Goal: Task Accomplishment & Management: Manage account settings

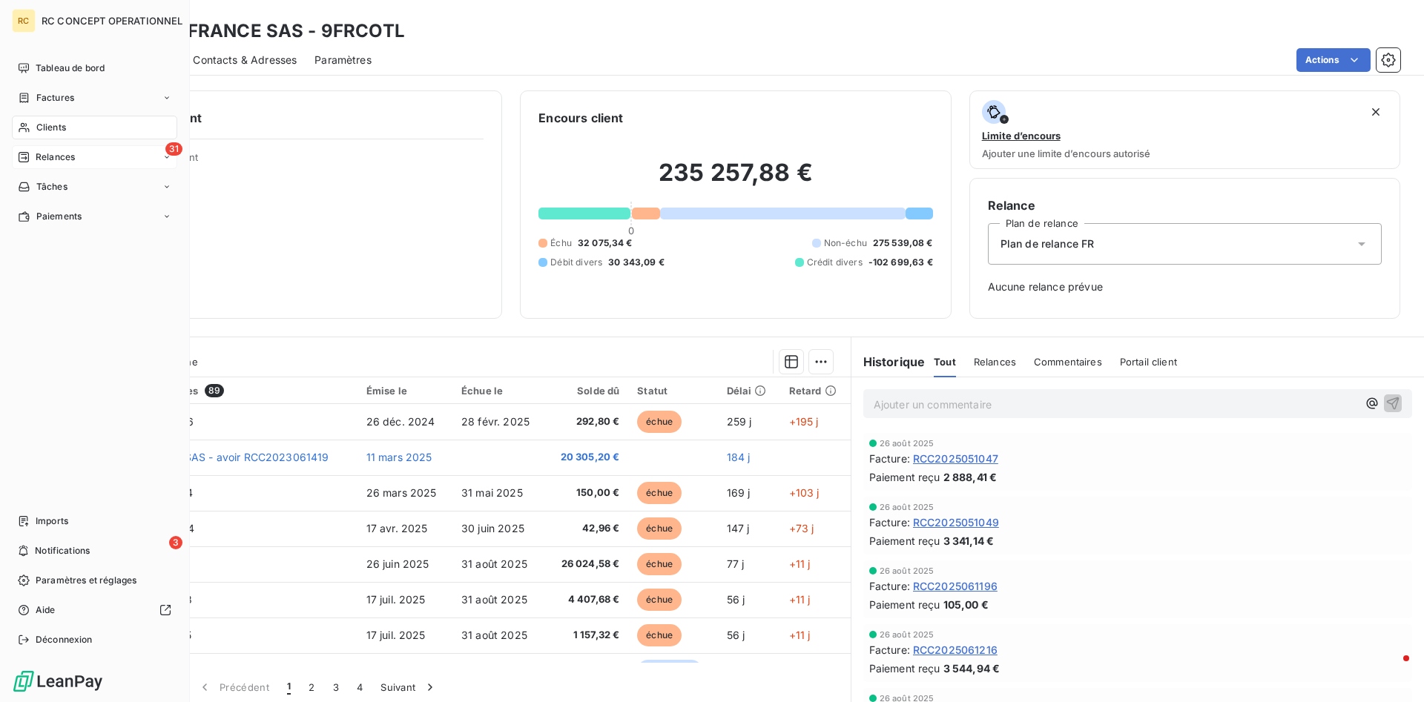
click at [52, 157] on span "Relances" at bounding box center [55, 157] width 39 height 13
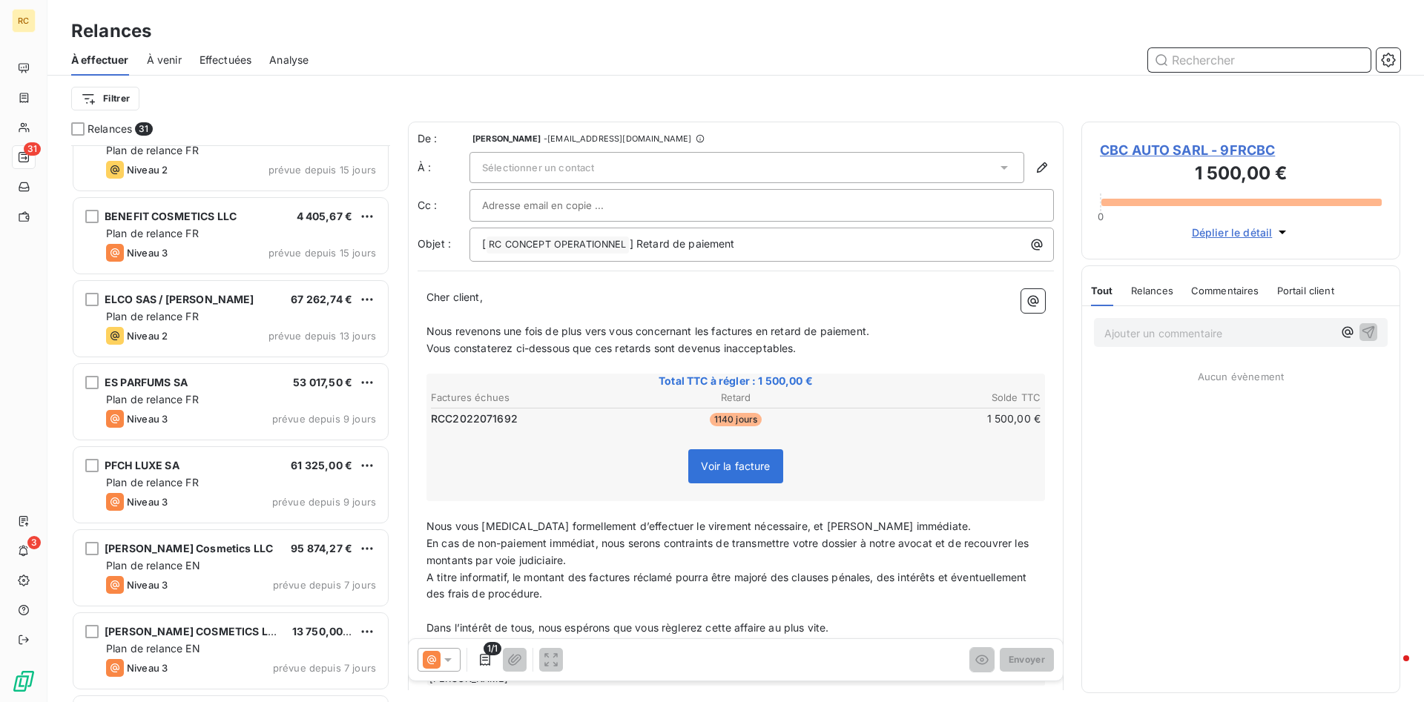
scroll to position [557, 319]
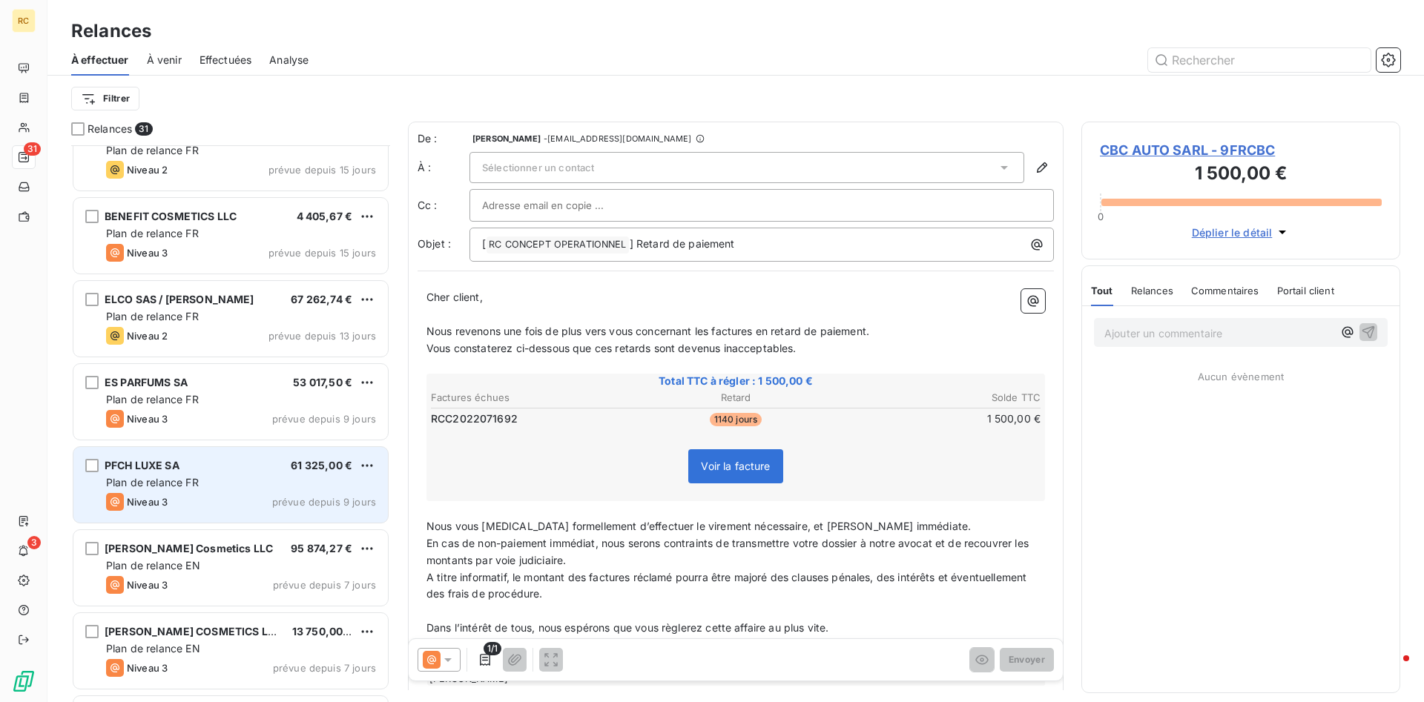
click at [198, 467] on div "PFCH LUXE SA 61 325,00 €" at bounding box center [241, 465] width 270 height 13
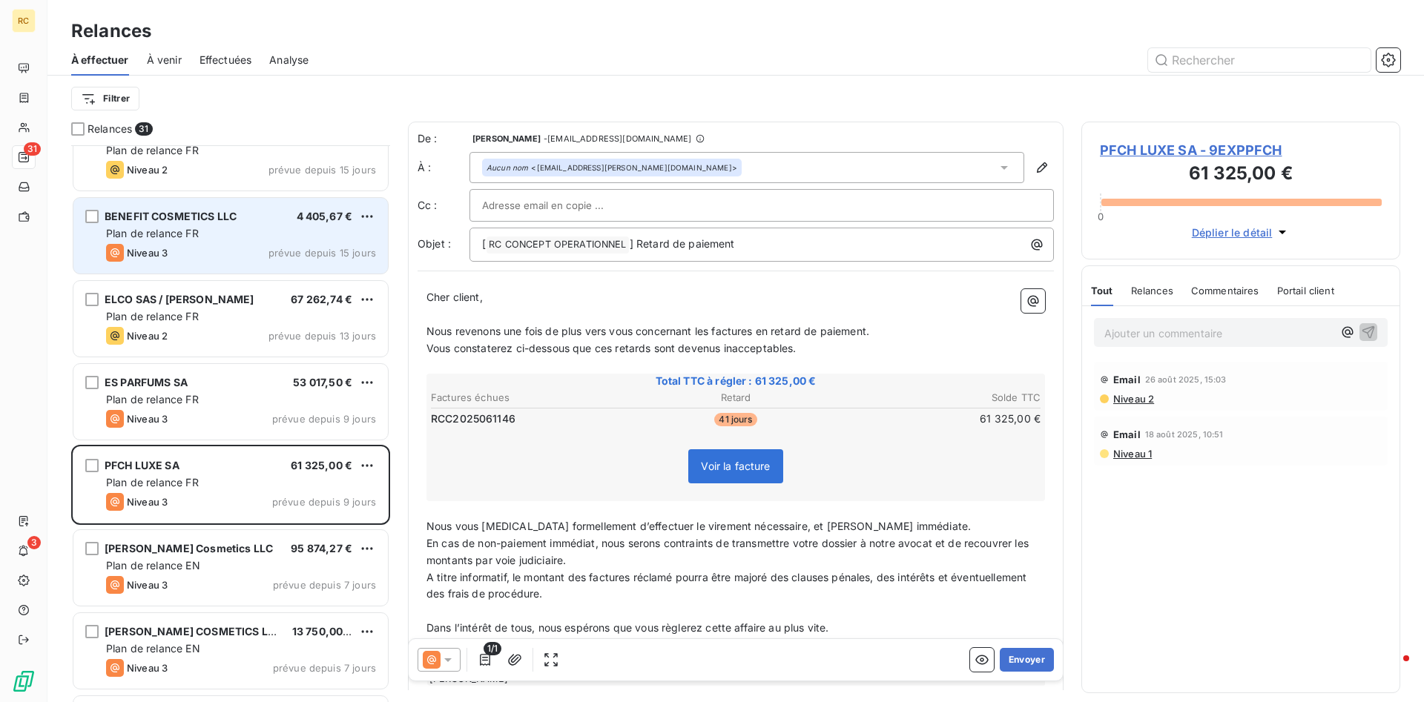
click at [173, 215] on span "BENEFIT COSMETICS LLC" at bounding box center [171, 216] width 132 height 13
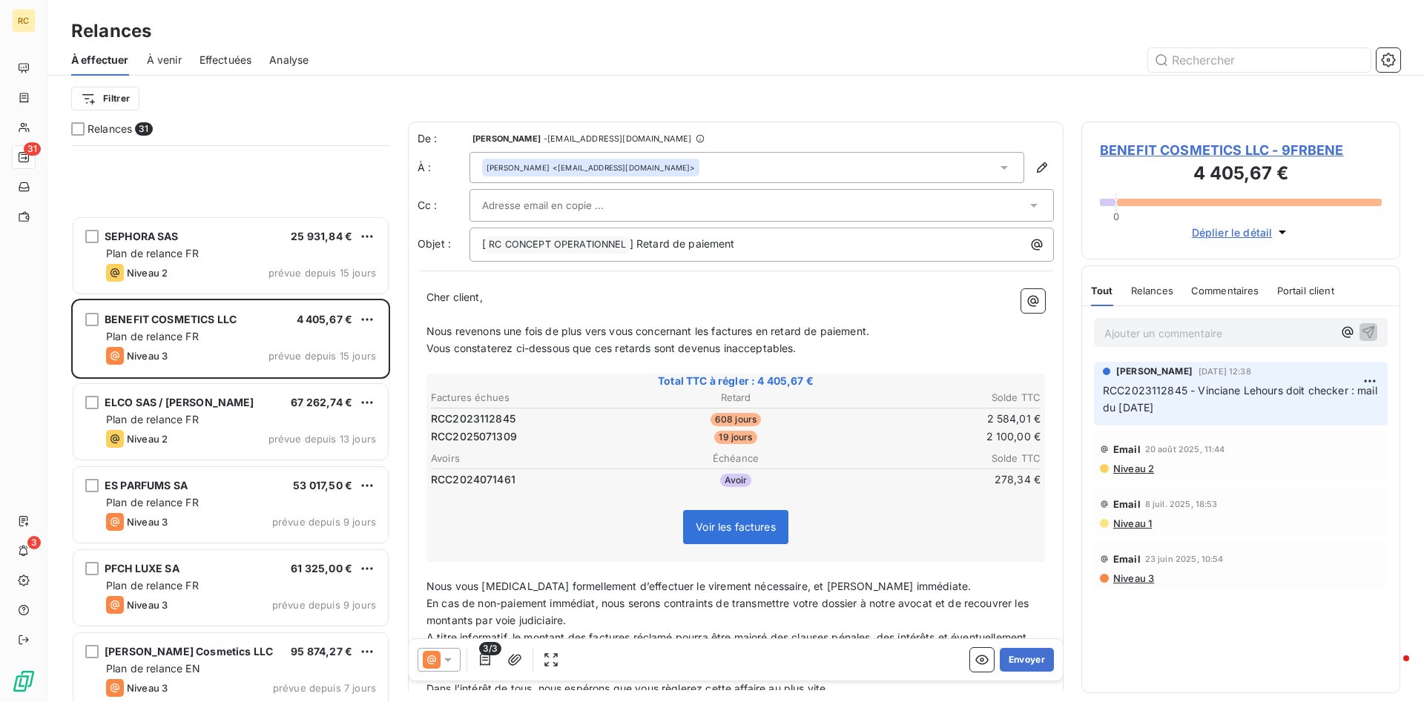
scroll to position [1438, 0]
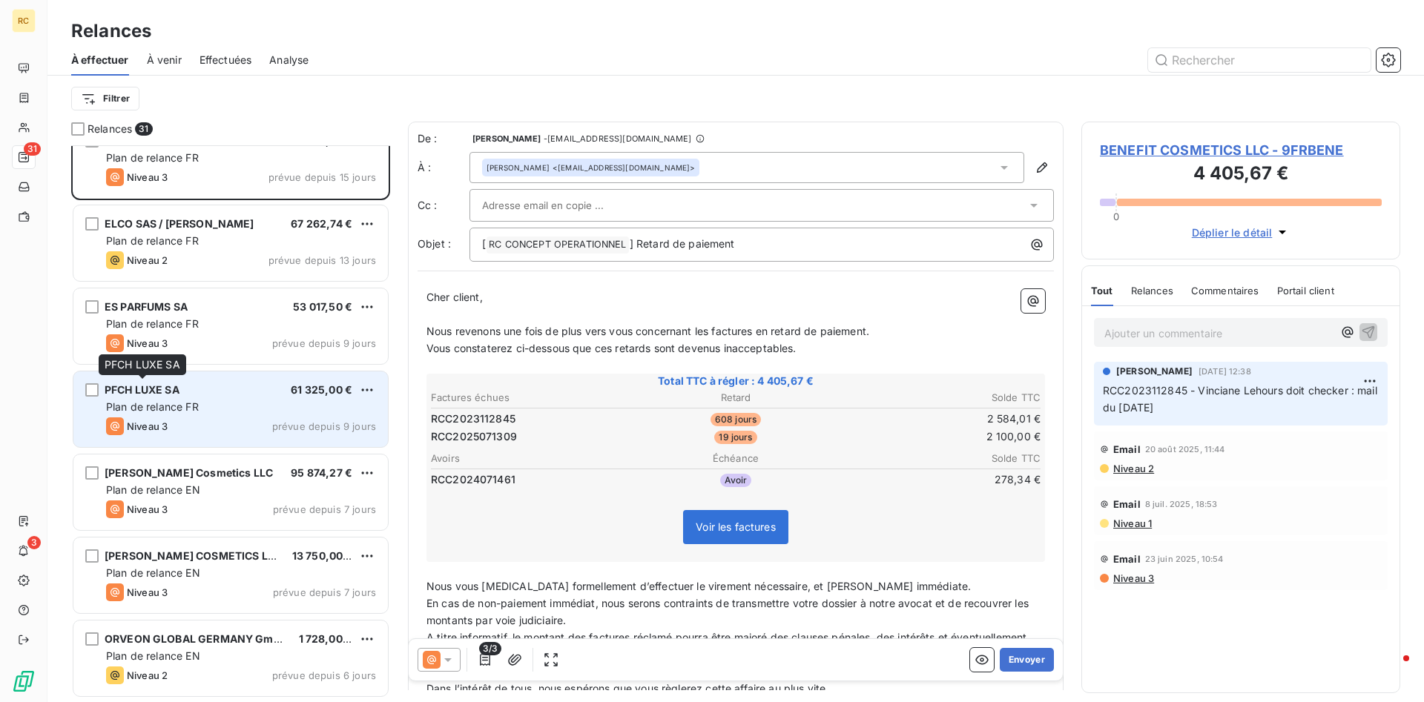
click at [143, 397] on div "PFCH LUXE SA" at bounding box center [142, 390] width 75 height 15
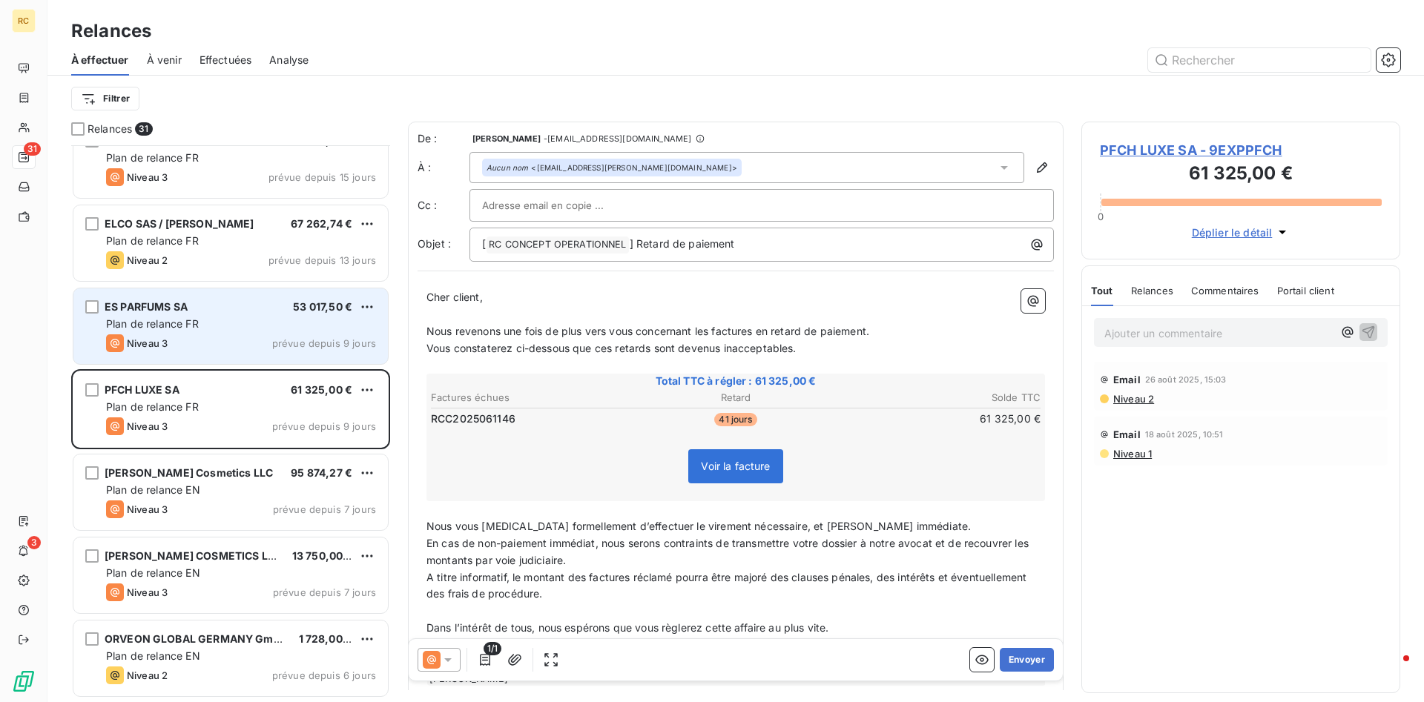
click at [139, 322] on span "Plan de relance FR" at bounding box center [152, 323] width 93 height 13
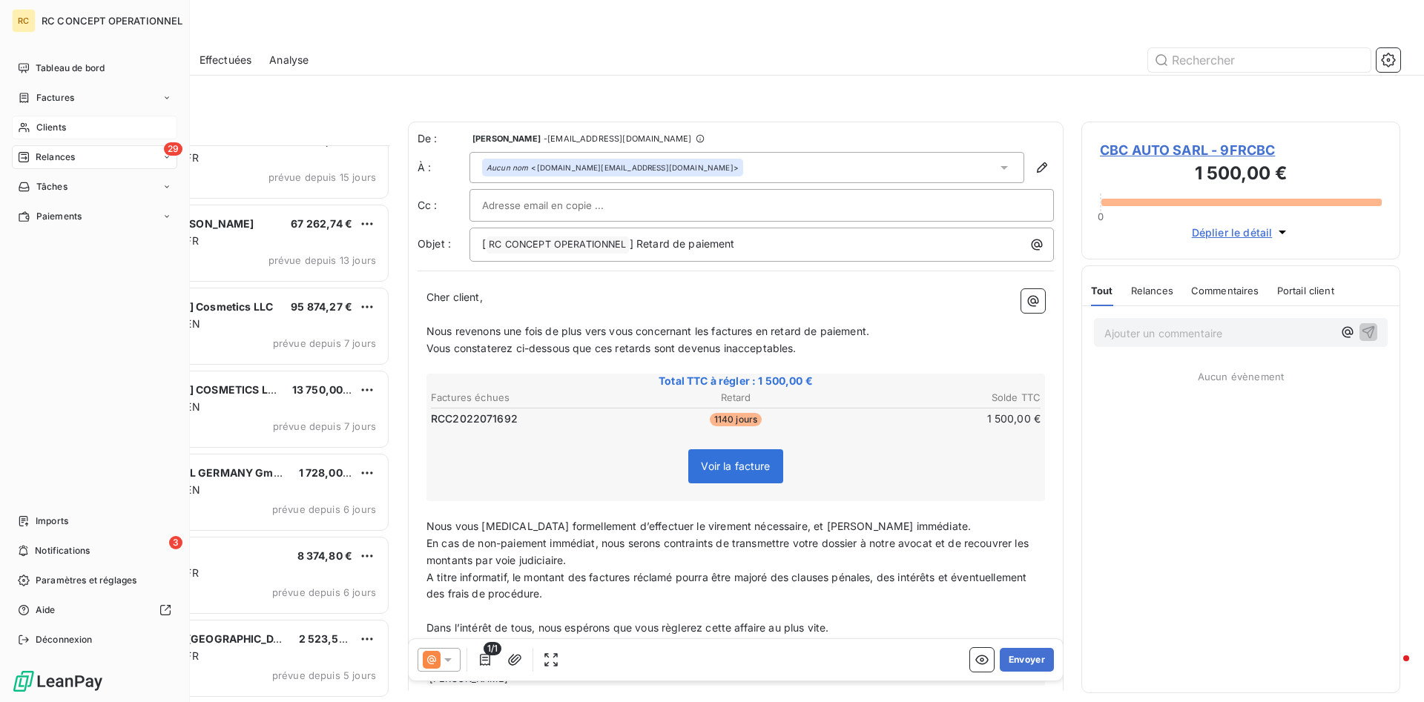
click at [49, 130] on span "Clients" at bounding box center [51, 127] width 30 height 13
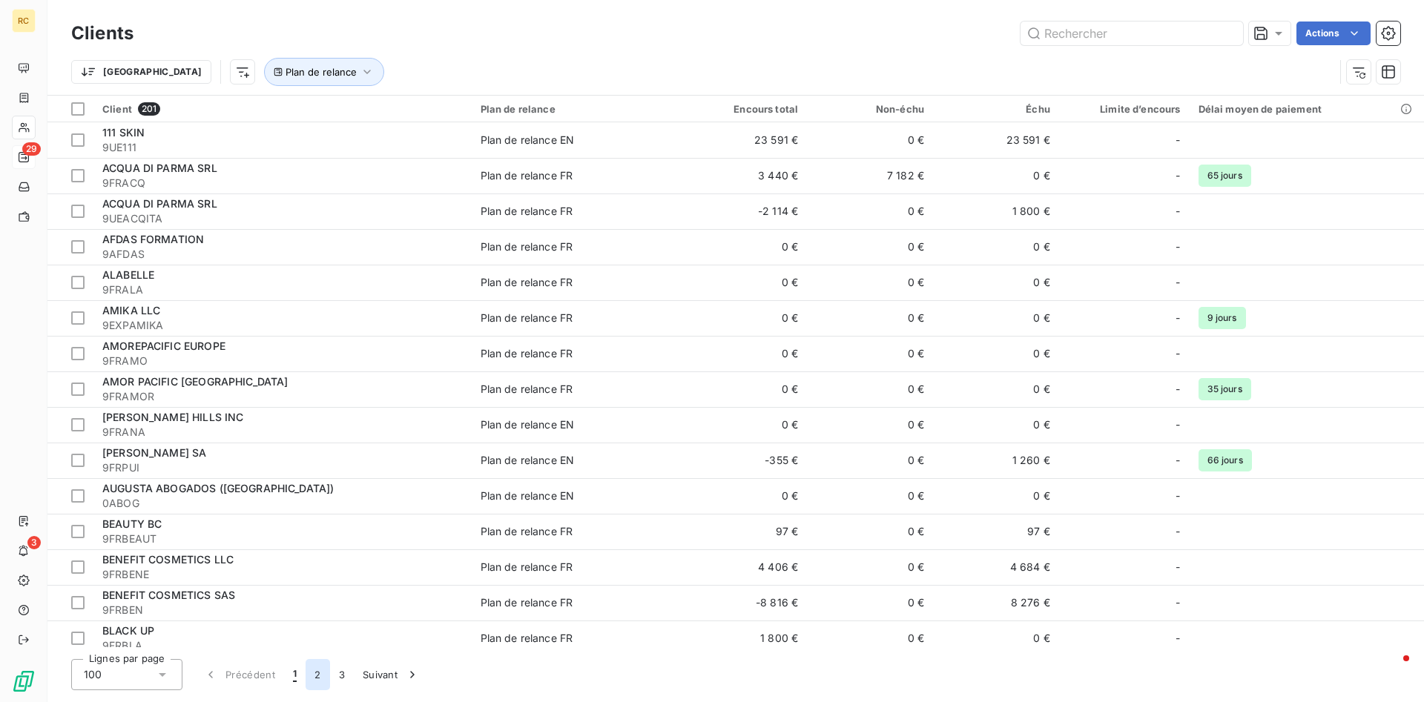
click at [314, 678] on button "2" at bounding box center [317, 674] width 24 height 31
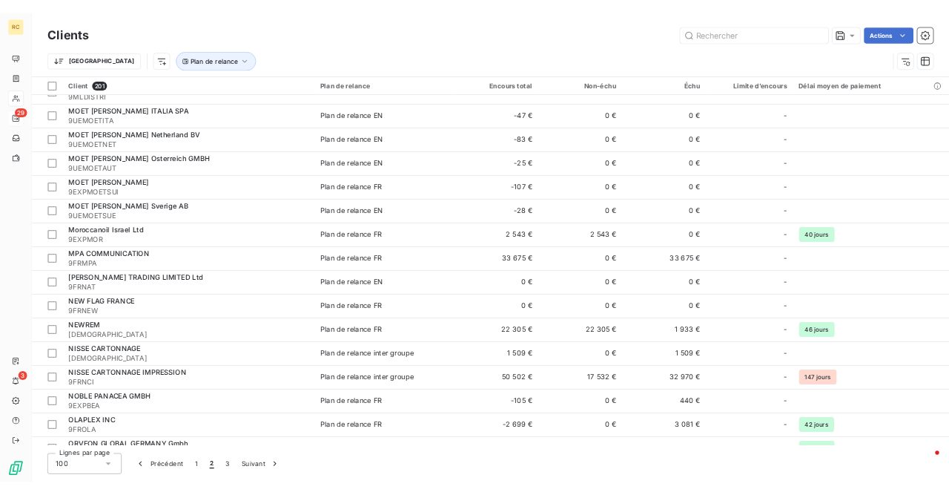
scroll to position [1134, 0]
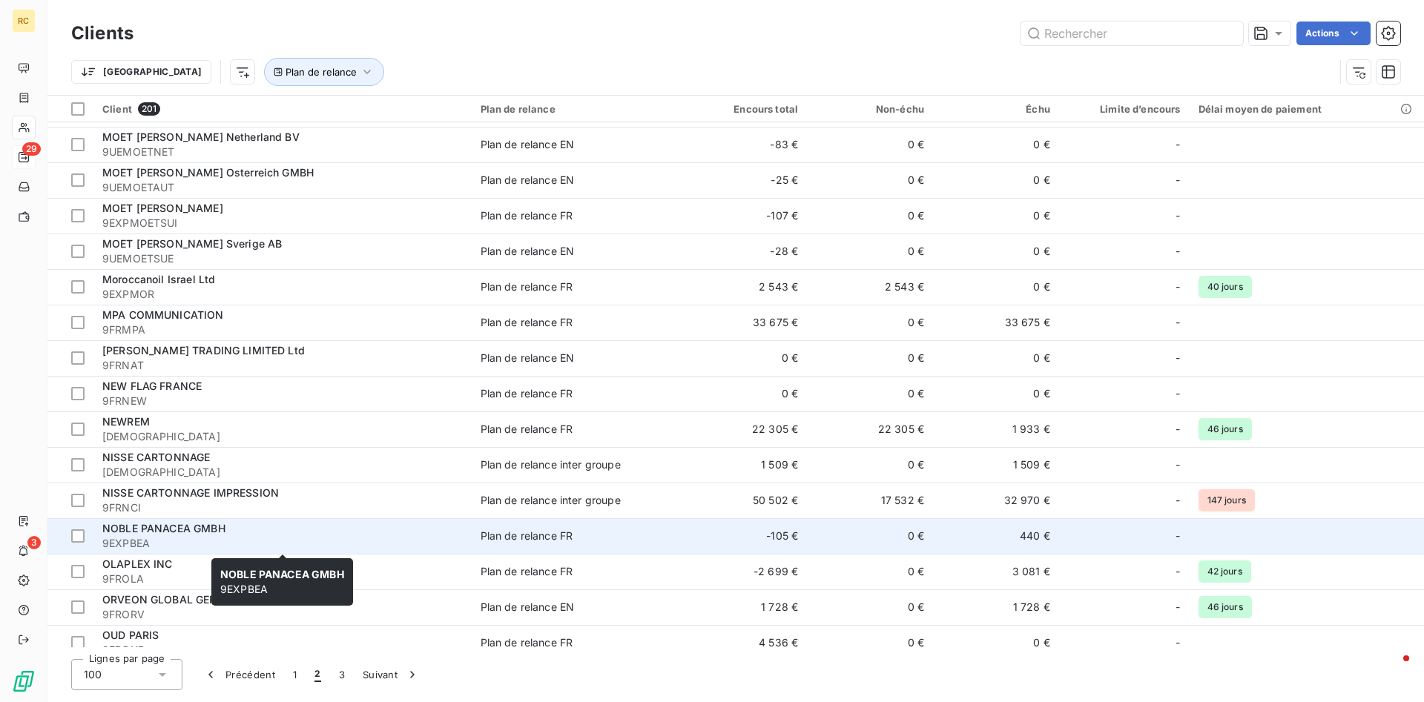
click at [199, 527] on span "NOBLE PANACEA GMBH" at bounding box center [163, 528] width 123 height 13
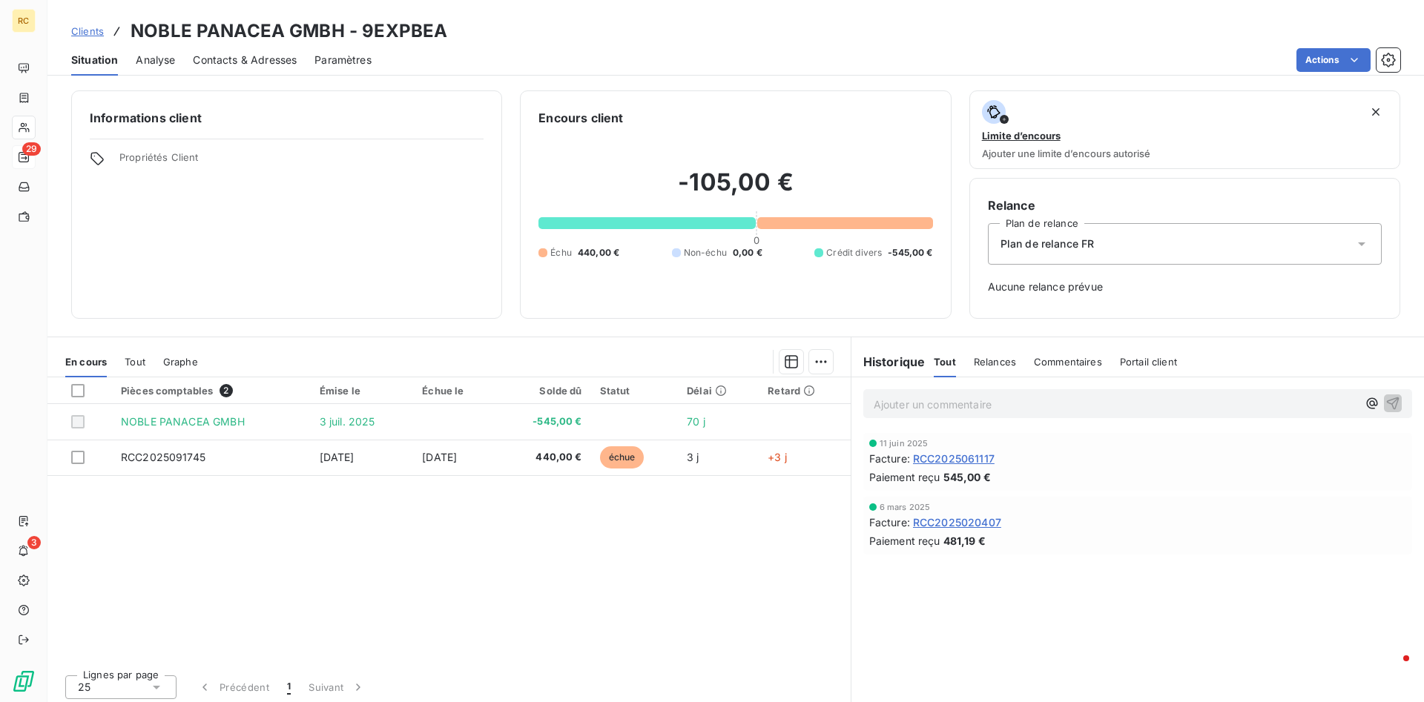
click at [919, 408] on p "Ajouter un commentaire ﻿" at bounding box center [1114, 404] width 483 height 19
click at [1166, 386] on div "545€ : il s'agit d'un double paiement de la facture RCC" at bounding box center [1137, 402] width 572 height 51
click at [1154, 401] on p "545€ : il s'agit d'un double paiement de la facture RCC" at bounding box center [1114, 403] width 483 height 17
click at [1395, 403] on icon "button" at bounding box center [1392, 402] width 15 height 15
